Goal: Find specific page/section: Find specific page/section

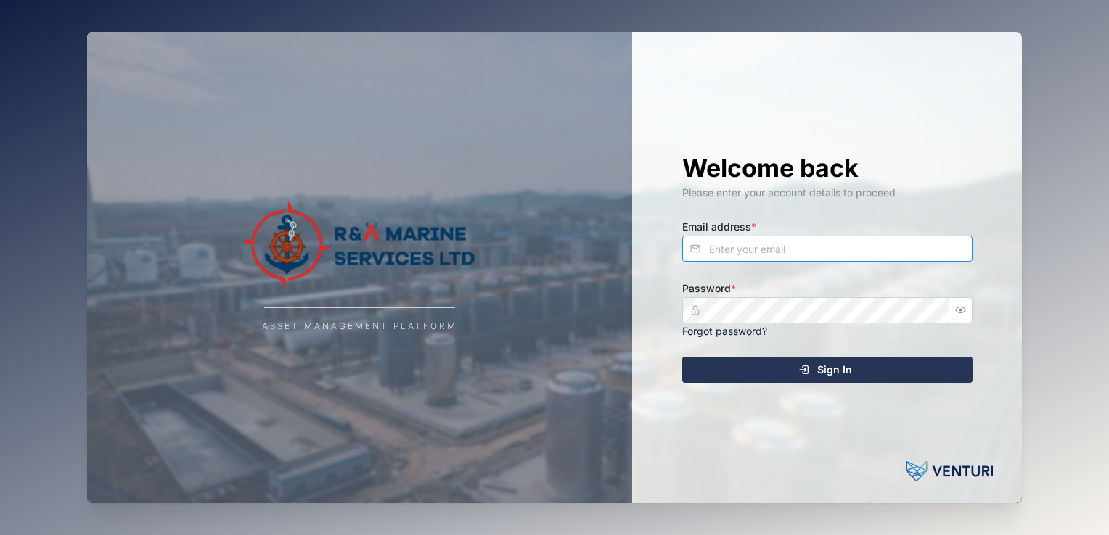
type input "[EMAIL_ADDRESS][DOMAIN_NAME]"
click at [876, 375] on div "Sign In" at bounding box center [824, 370] width 267 height 25
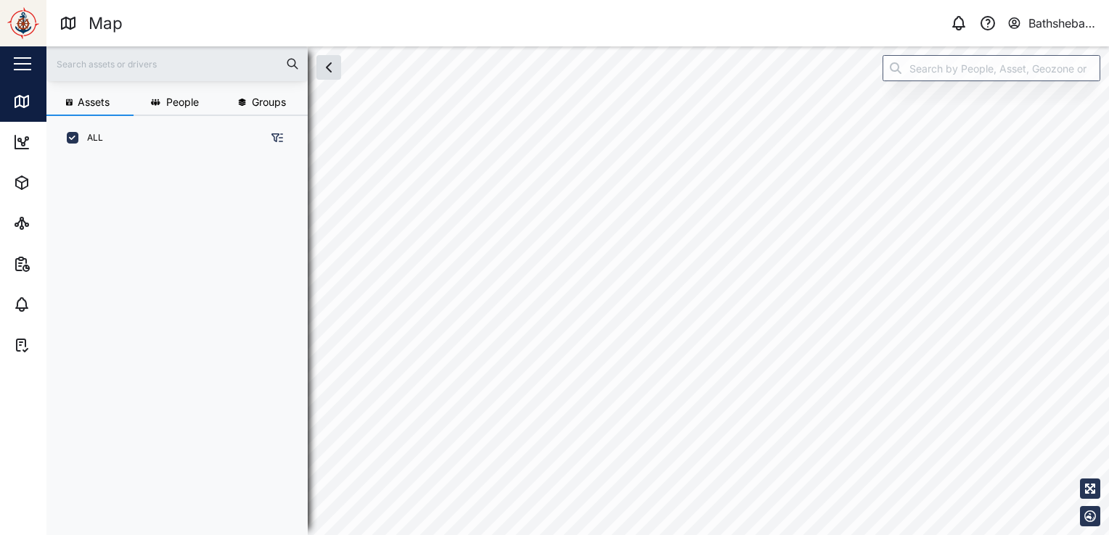
scroll to position [357, 226]
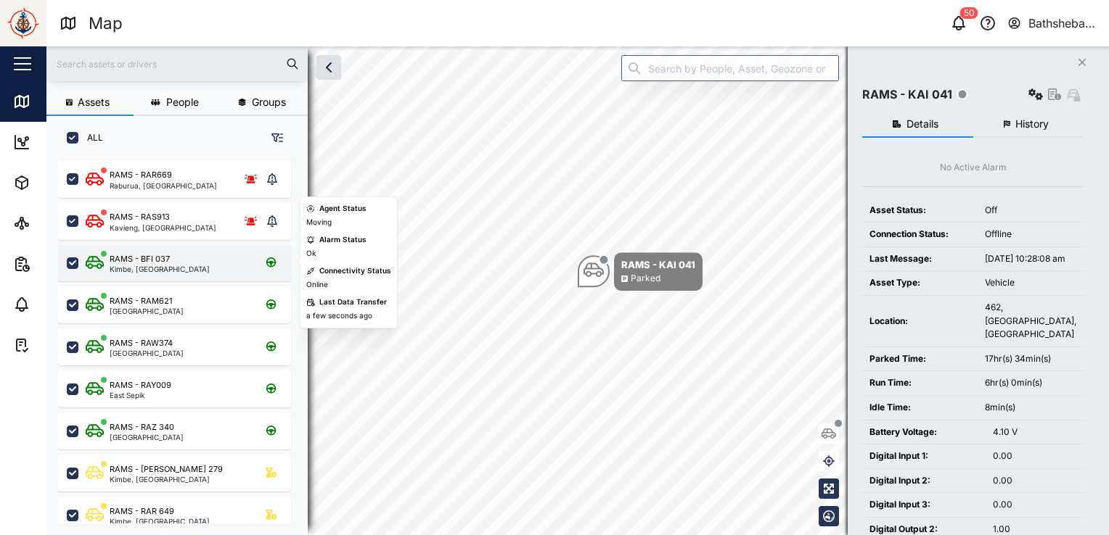
click at [192, 274] on div "RAMS - BFI 037 Kimbe, [GEOGRAPHIC_DATA]" at bounding box center [174, 263] width 233 height 37
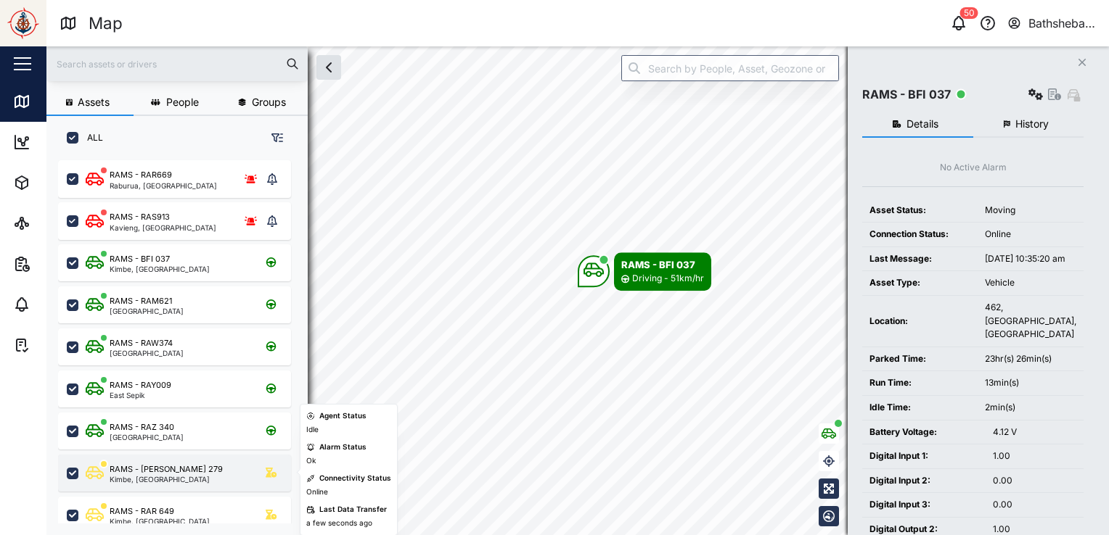
click at [206, 469] on div "[PERSON_NAME] [STREET_ADDRESS]" at bounding box center [184, 474] width 197 height 20
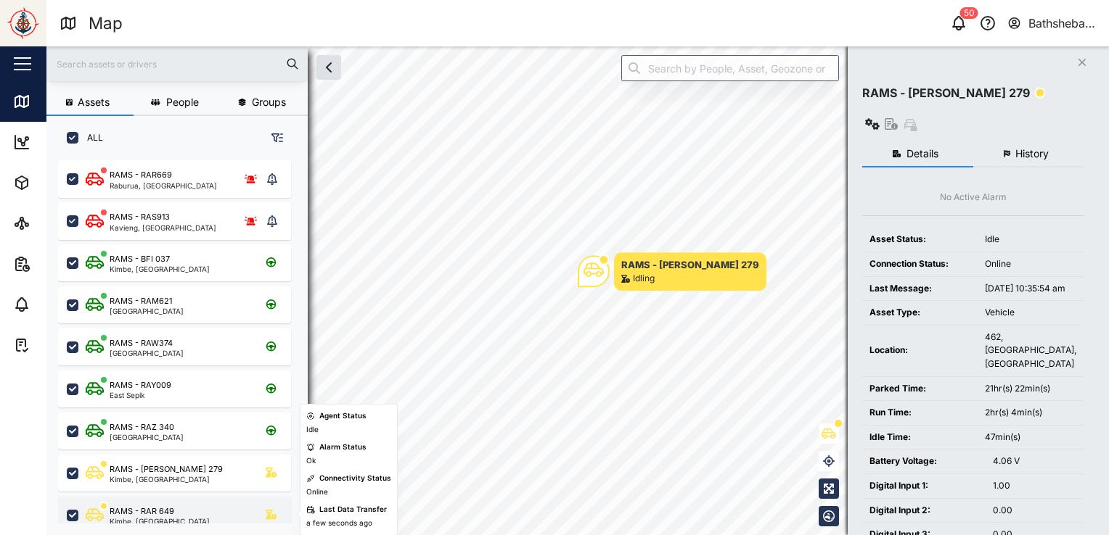
click at [190, 507] on div "RAMS - RAR 649" at bounding box center [160, 512] width 100 height 12
click at [189, 518] on div "Kimbe, [GEOGRAPHIC_DATA]" at bounding box center [160, 521] width 100 height 7
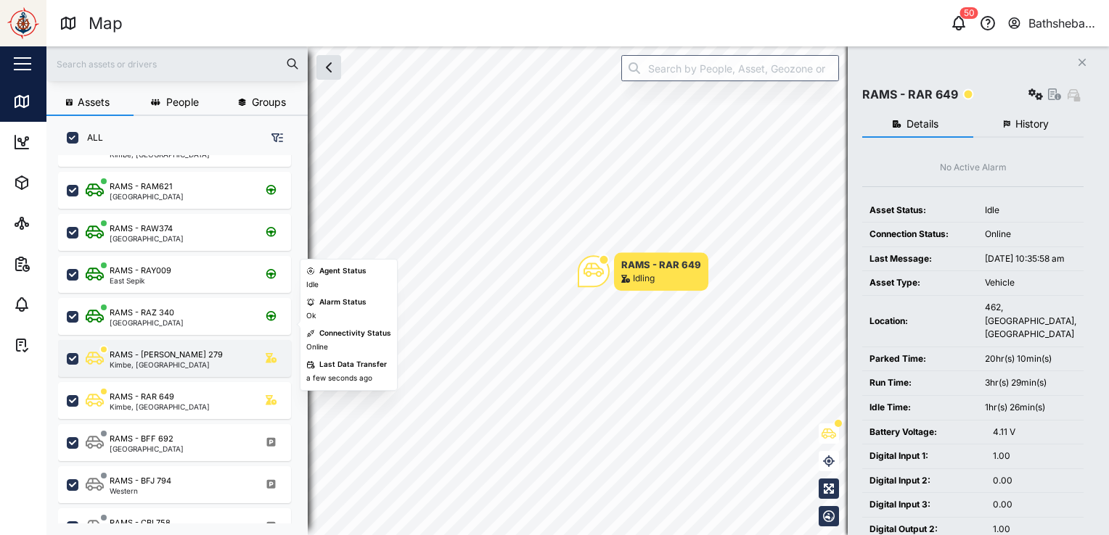
scroll to position [218, 0]
